Goal: Register for event/course

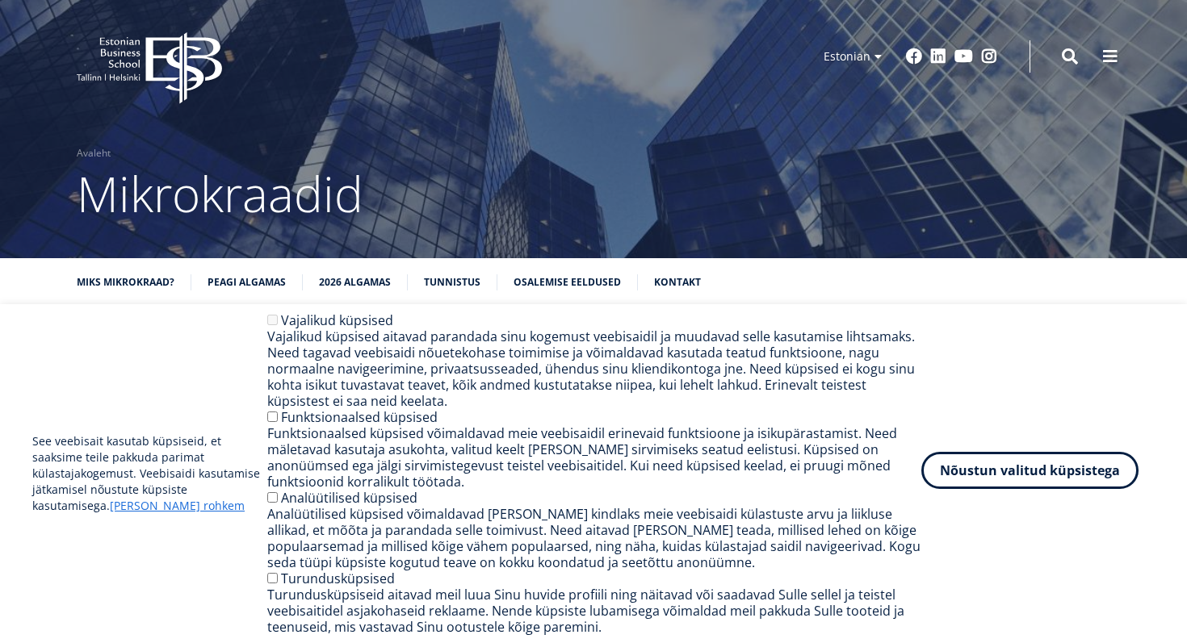
click at [984, 471] on button "Nõustun valitud küpsistega" at bounding box center [1029, 470] width 217 height 37
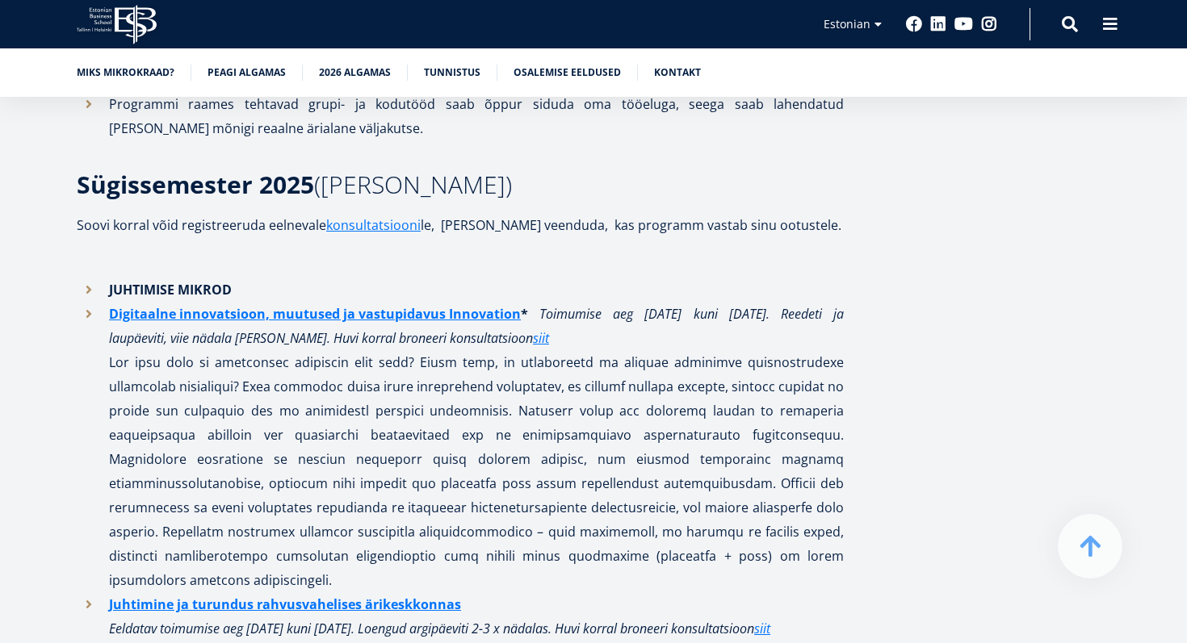
scroll to position [1112, 0]
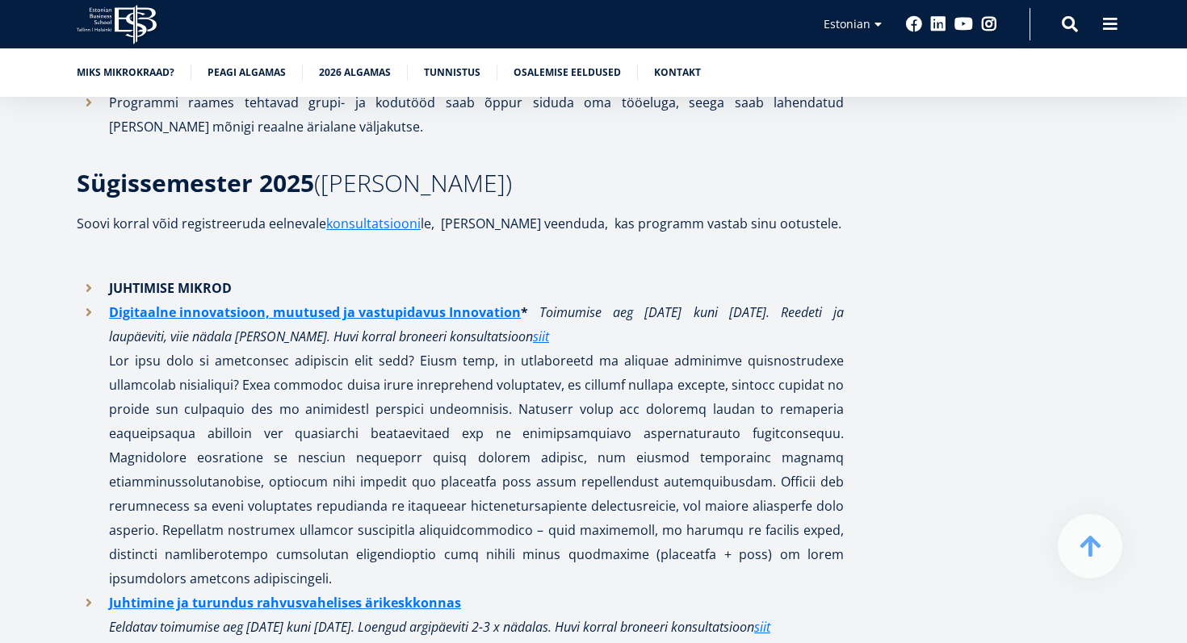
click at [88, 289] on li "JUHTIMISE MIKROD" at bounding box center [460, 288] width 767 height 24
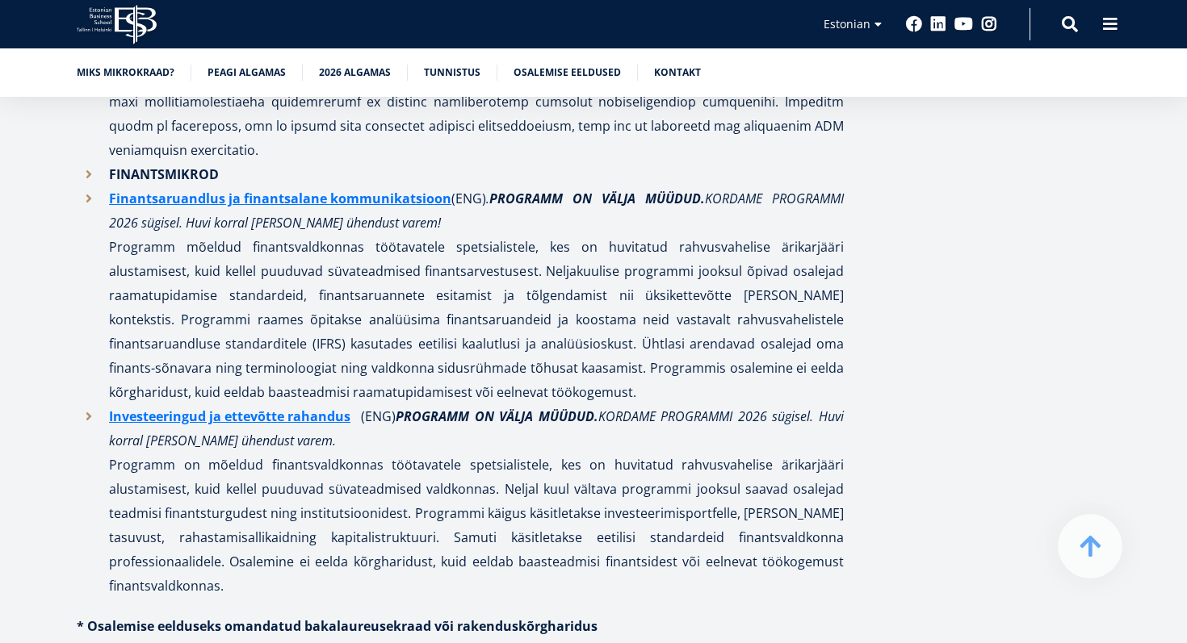
scroll to position [2155, 0]
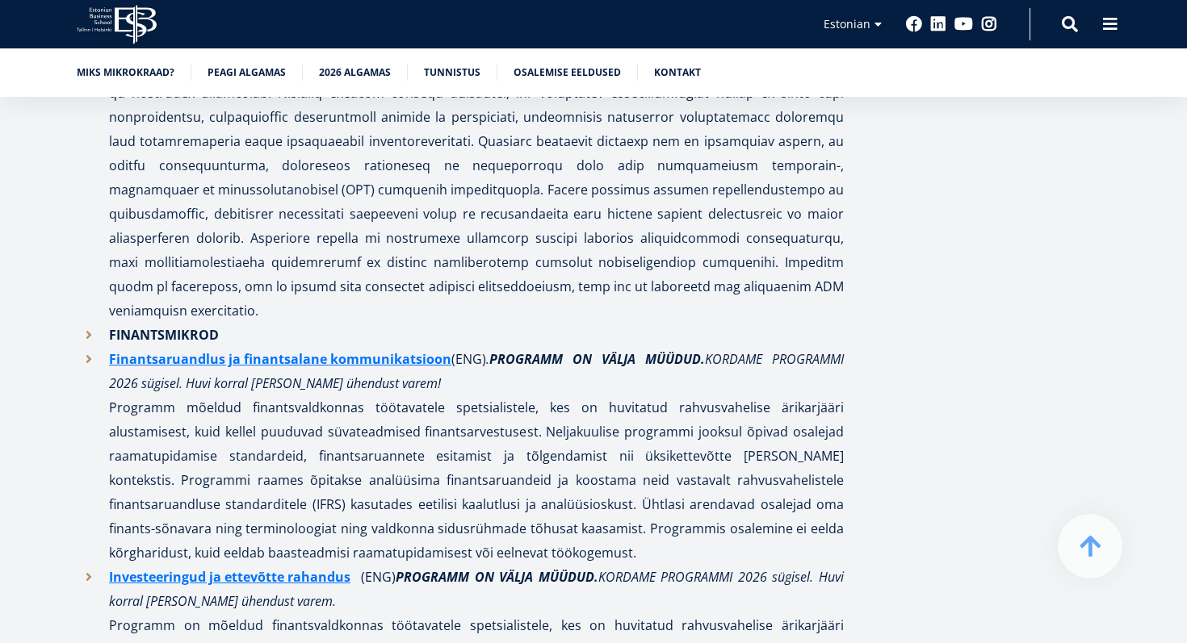
click at [115, 19] on icon at bounding box center [136, 25] width 42 height 40
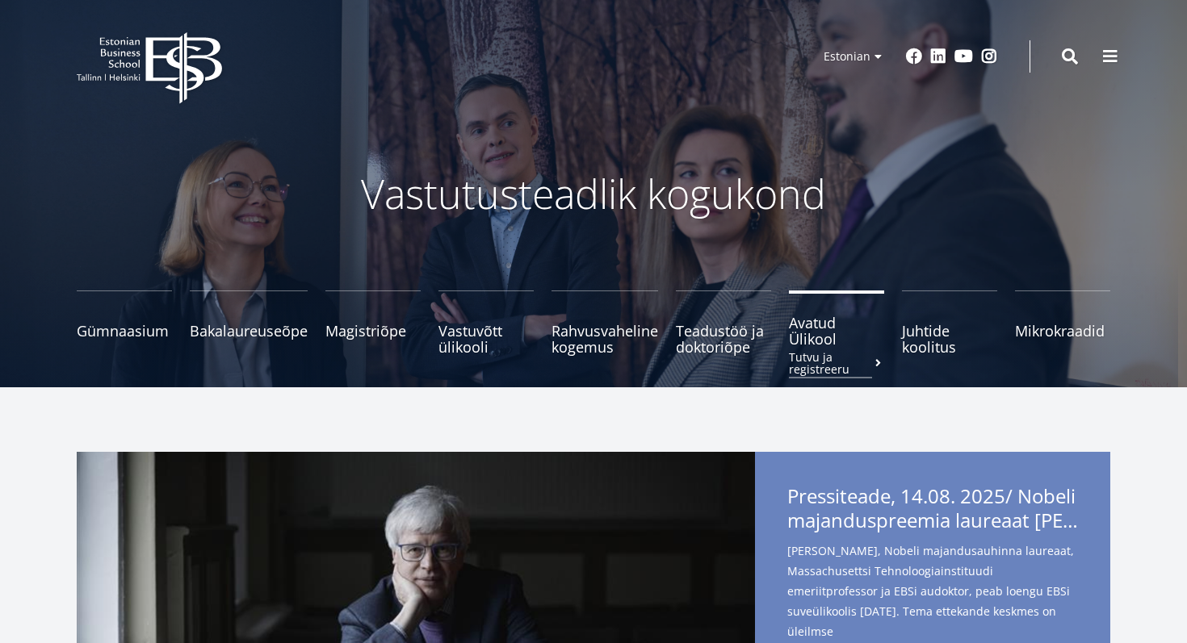
click at [821, 349] on link "Avatud Ülikool Tutvu ja registreeru" at bounding box center [836, 323] width 95 height 65
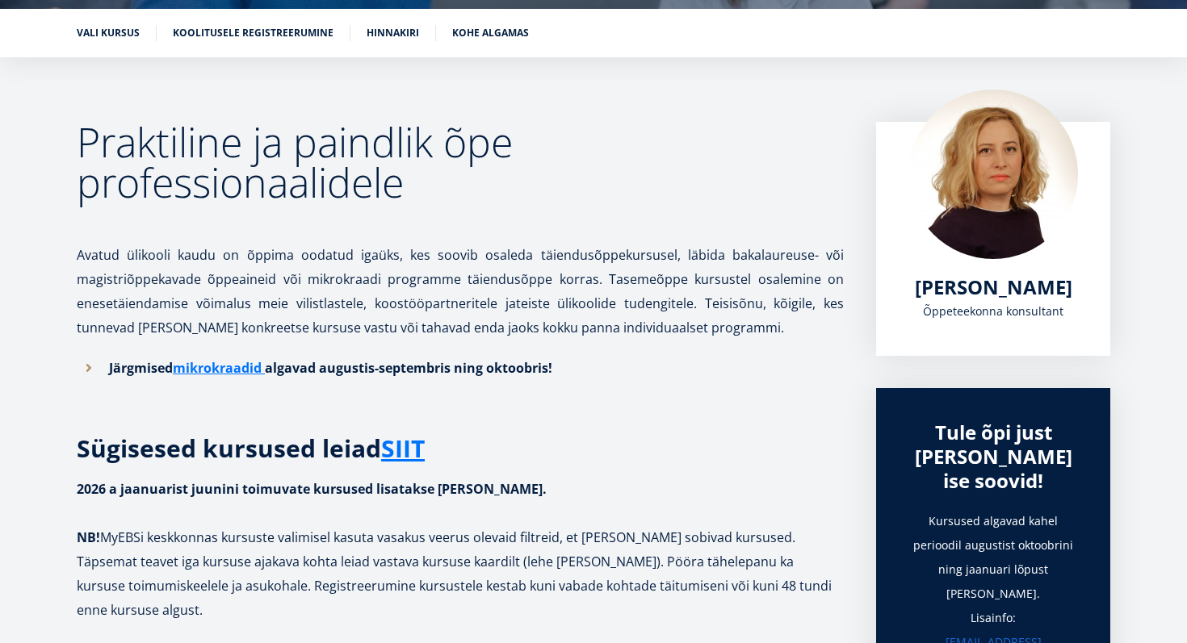
scroll to position [200, 0]
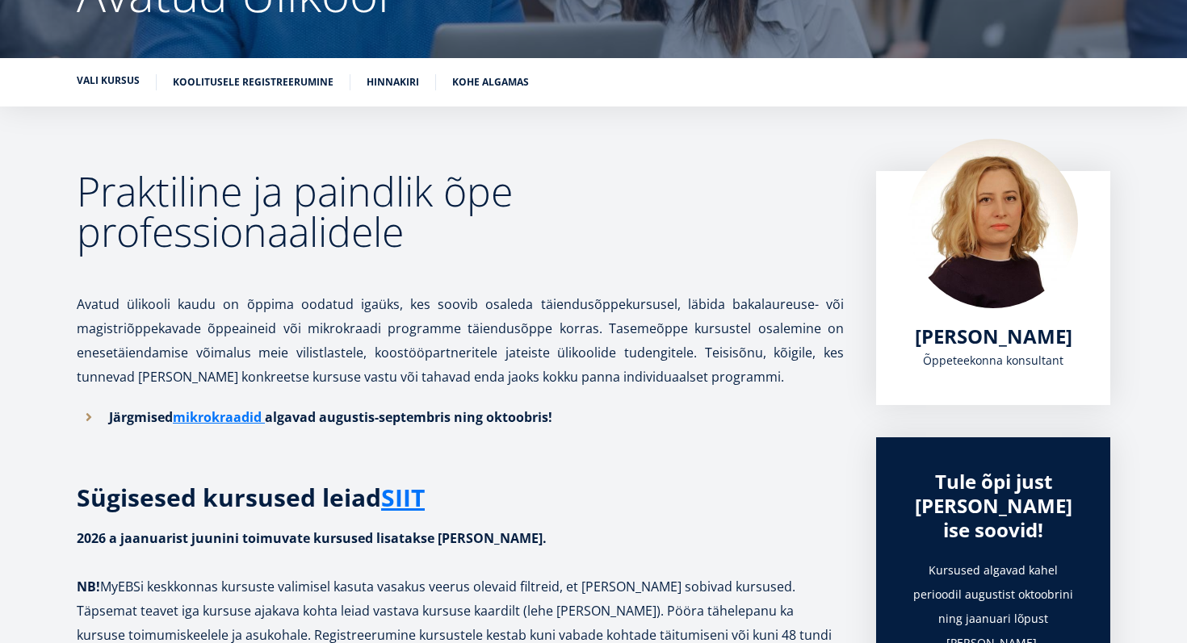
click at [91, 89] on li "Vali kursus" at bounding box center [117, 82] width 80 height 16
click at [100, 78] on link "Vali kursus" at bounding box center [108, 81] width 63 height 16
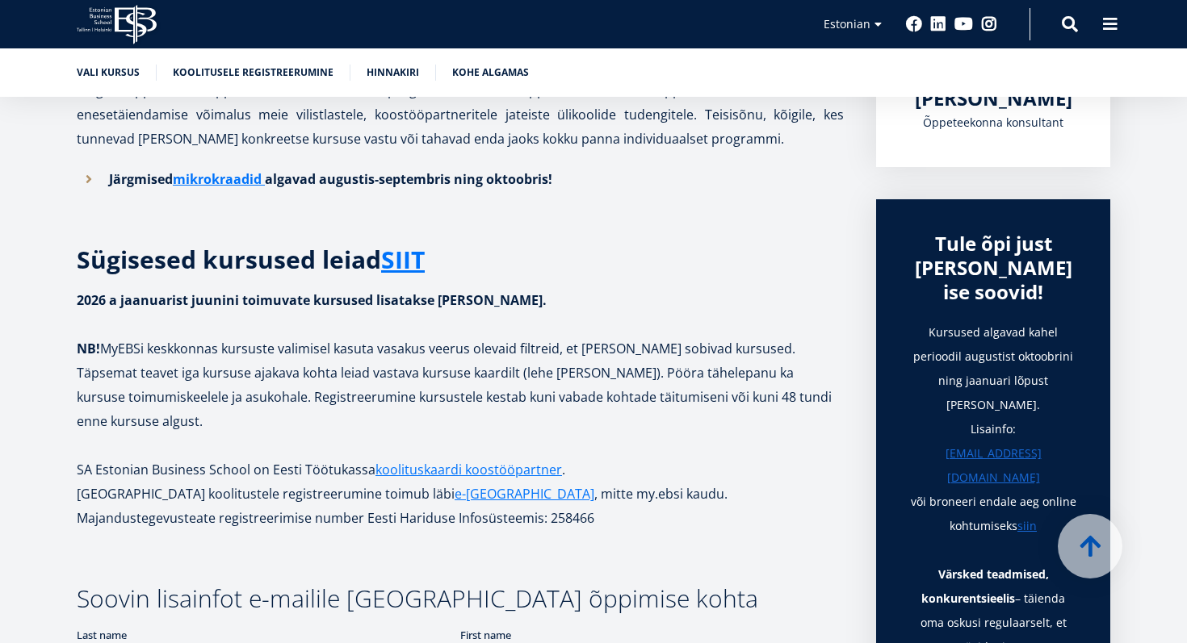
scroll to position [411, 0]
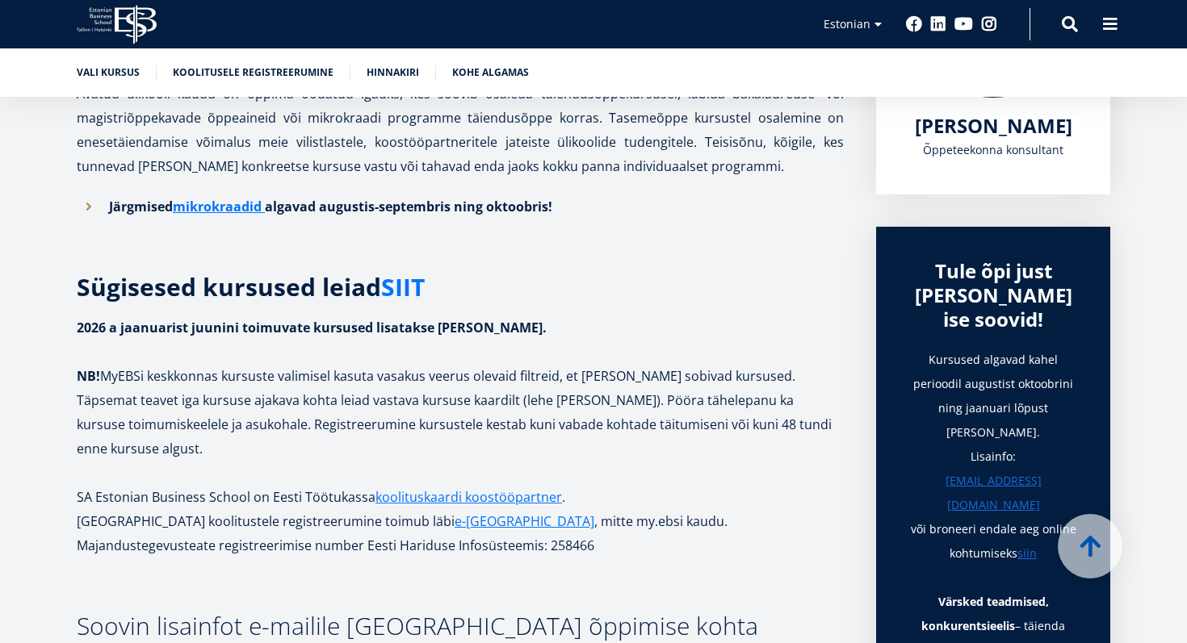
click at [400, 285] on link "SIIT" at bounding box center [403, 287] width 44 height 24
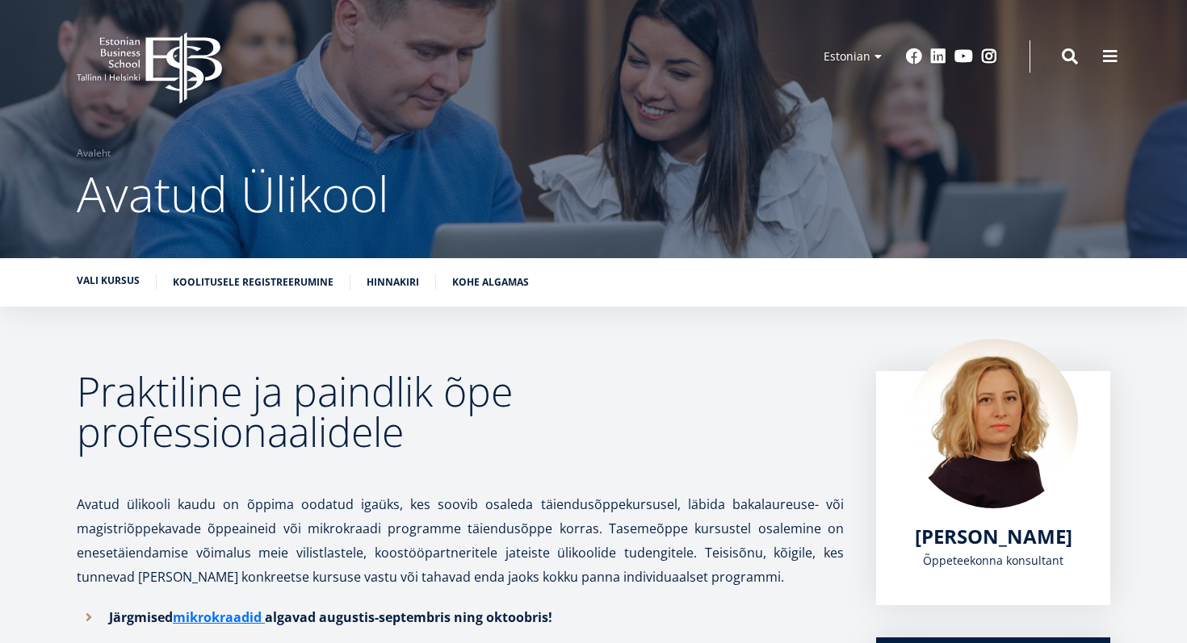
click at [119, 285] on link "Vali kursus" at bounding box center [108, 281] width 63 height 16
click at [483, 280] on link "Kohe algamas" at bounding box center [490, 281] width 77 height 16
click at [161, 73] on icon "EBS Logo Created with Sketch." at bounding box center [149, 68] width 145 height 72
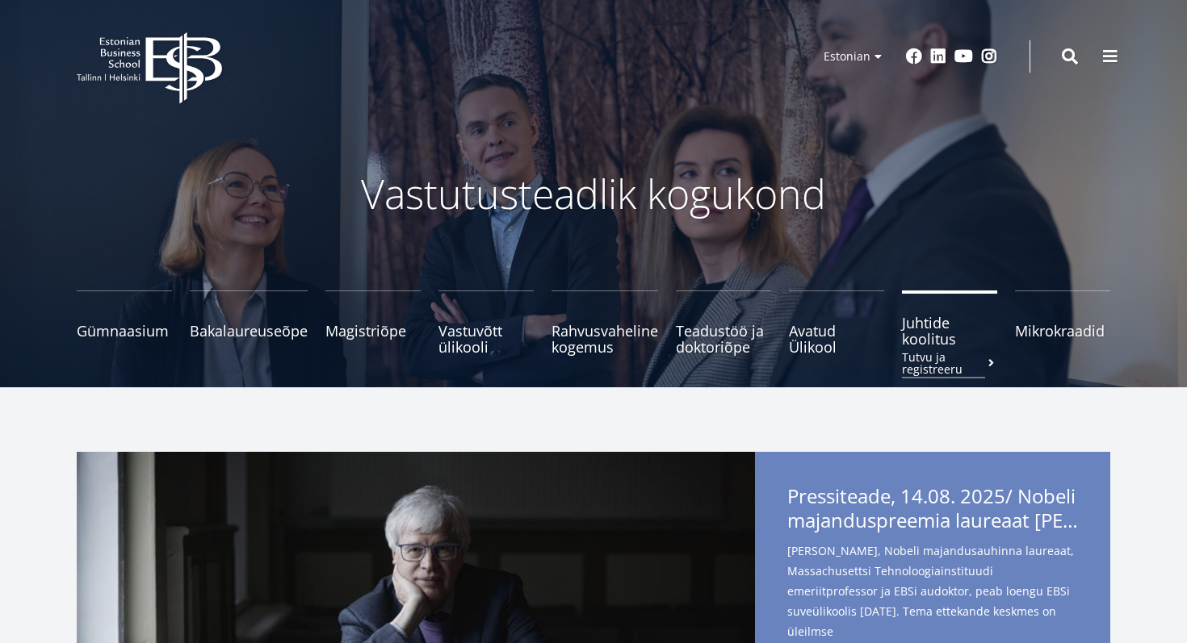
click at [949, 320] on span "Juhtide koolitus Tutvu ja registreeru" at bounding box center [949, 331] width 95 height 32
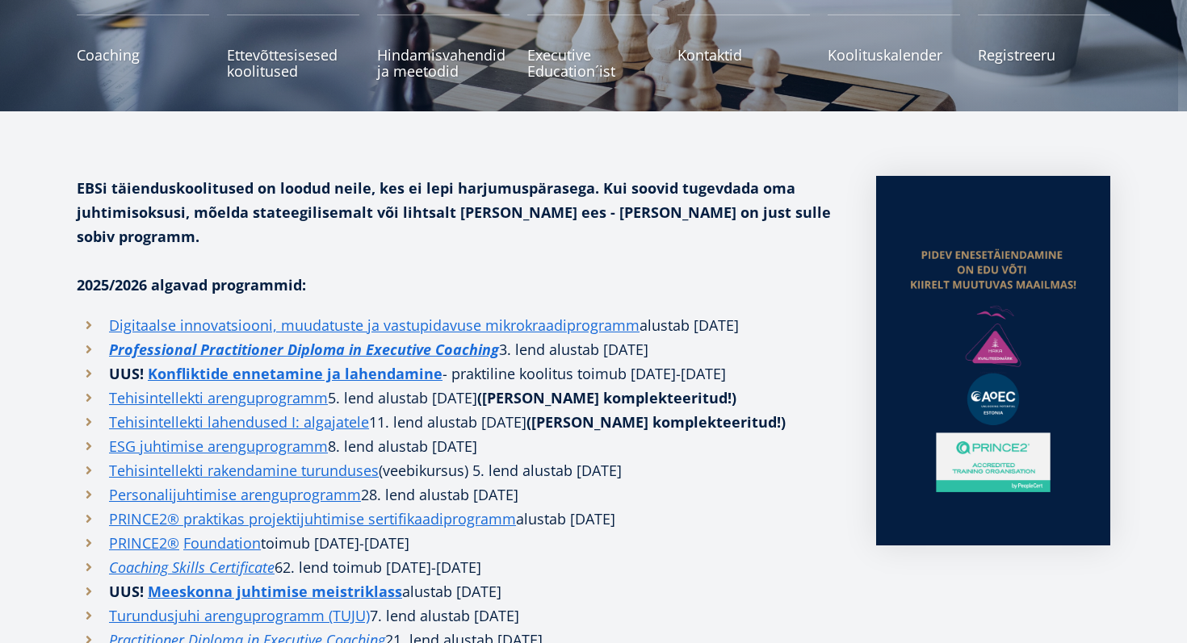
scroll to position [19, 0]
